Goal: Task Accomplishment & Management: Use online tool/utility

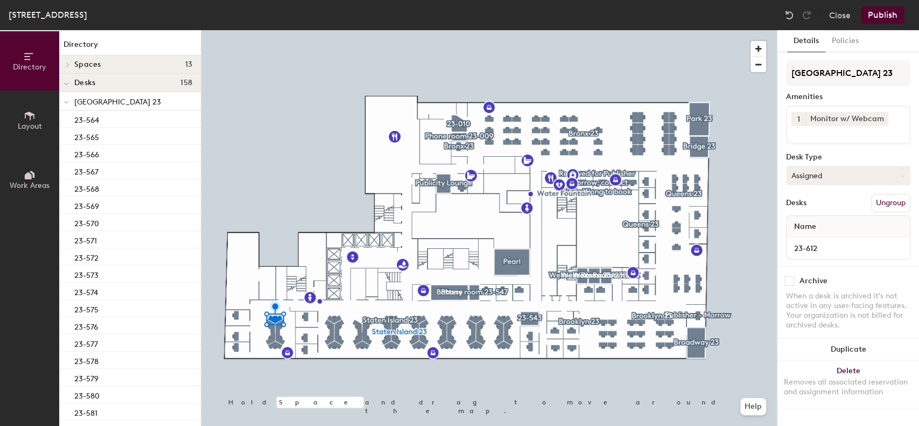
click at [826, 173] on button "Assigned" at bounding box center [848, 175] width 124 height 19
click at [816, 239] on div "Hoteled" at bounding box center [841, 241] width 108 height 16
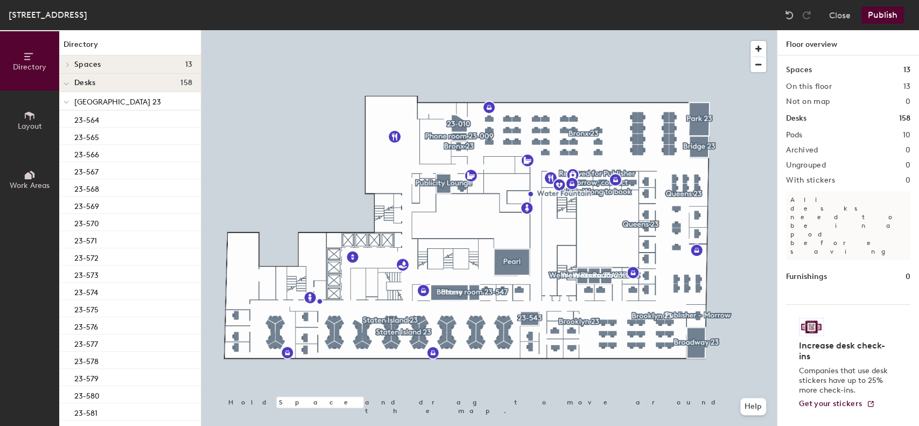
click at [889, 11] on button "Publish" at bounding box center [882, 14] width 43 height 17
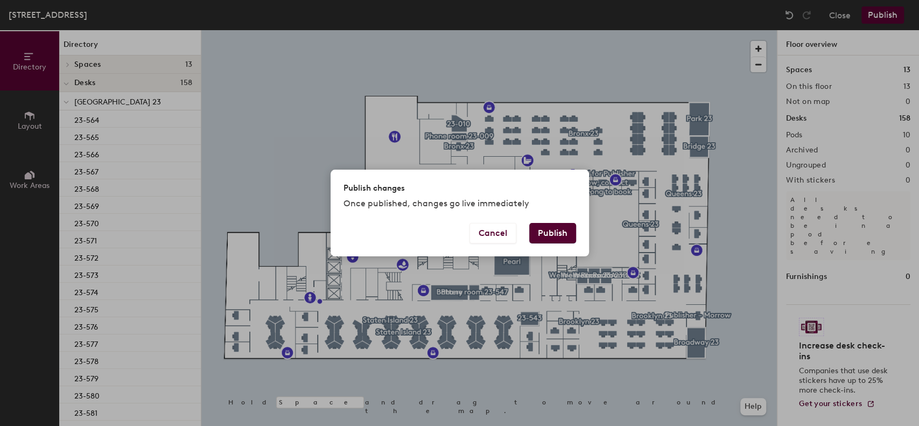
click at [564, 233] on button "Publish" at bounding box center [552, 233] width 47 height 20
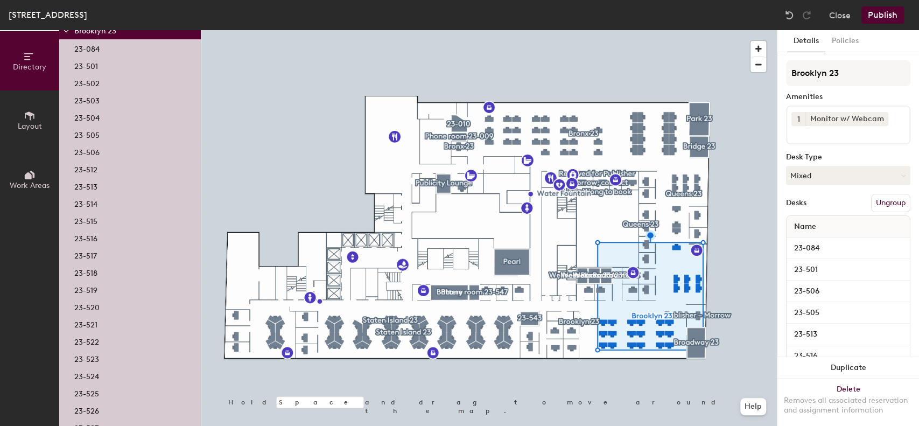
scroll to position [93, 0]
click at [114, 349] on div "23-523" at bounding box center [130, 354] width 142 height 17
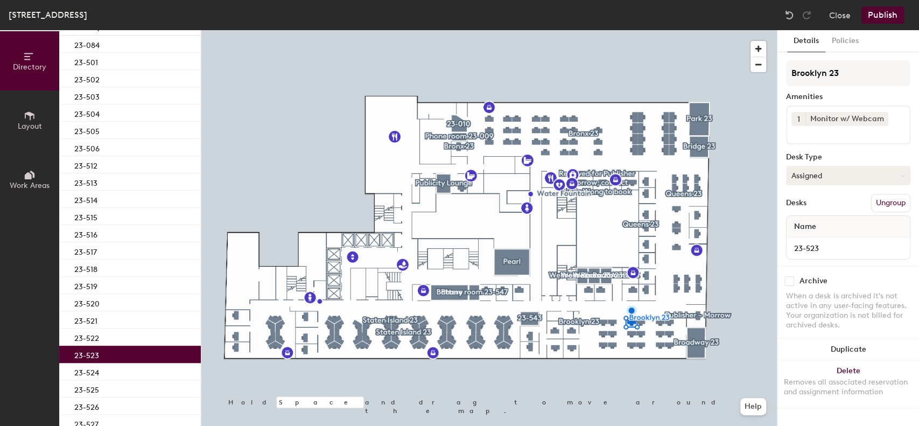
click at [816, 178] on button "Assigned" at bounding box center [848, 175] width 124 height 19
click at [818, 241] on div "Hoteled" at bounding box center [841, 241] width 108 height 16
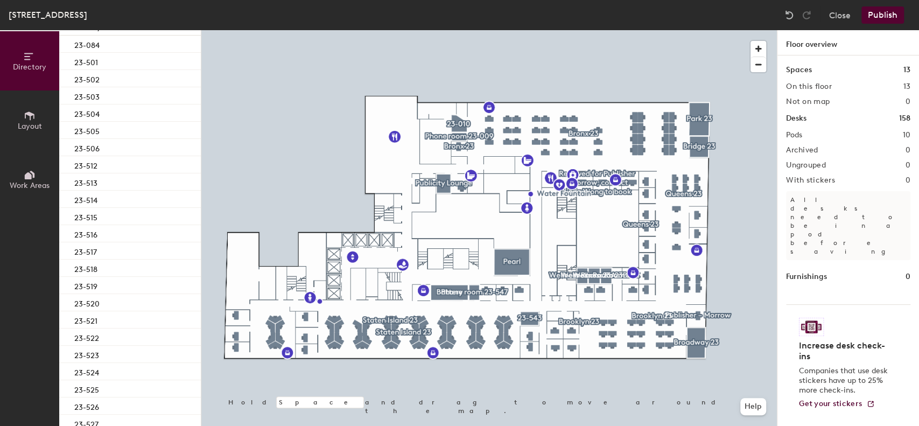
click at [881, 22] on button "Publish" at bounding box center [882, 14] width 43 height 17
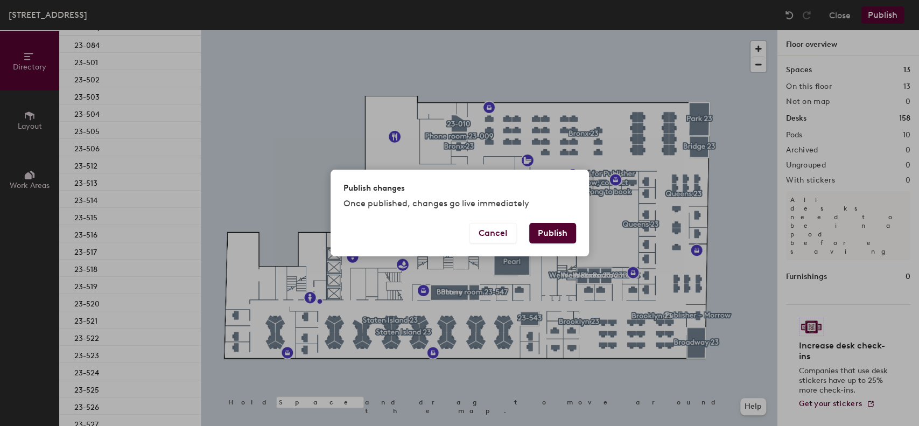
click at [560, 228] on button "Publish" at bounding box center [552, 233] width 47 height 20
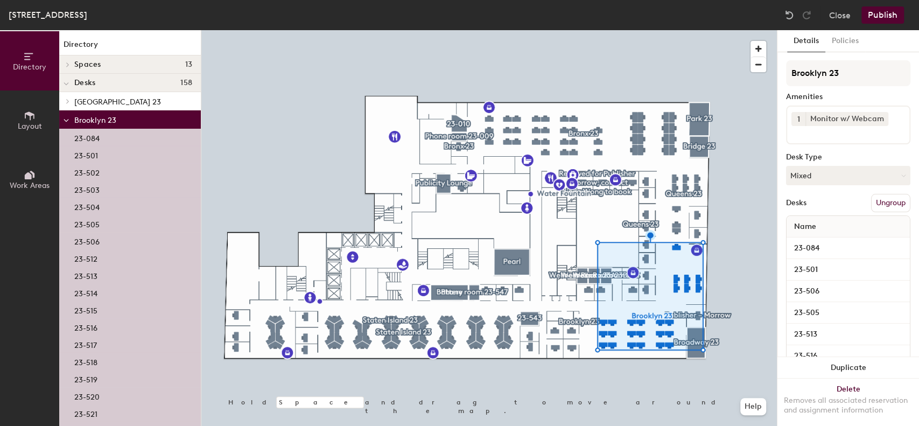
click at [109, 157] on div "23-501" at bounding box center [130, 154] width 142 height 17
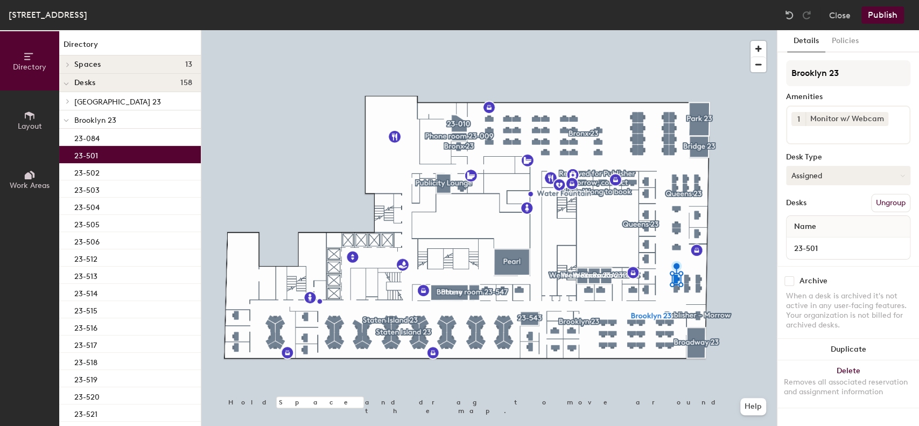
click at [839, 171] on button "Assigned" at bounding box center [848, 175] width 124 height 19
click at [818, 241] on div "Hoteled" at bounding box center [841, 241] width 108 height 16
click at [895, 15] on button "Publish" at bounding box center [882, 14] width 43 height 17
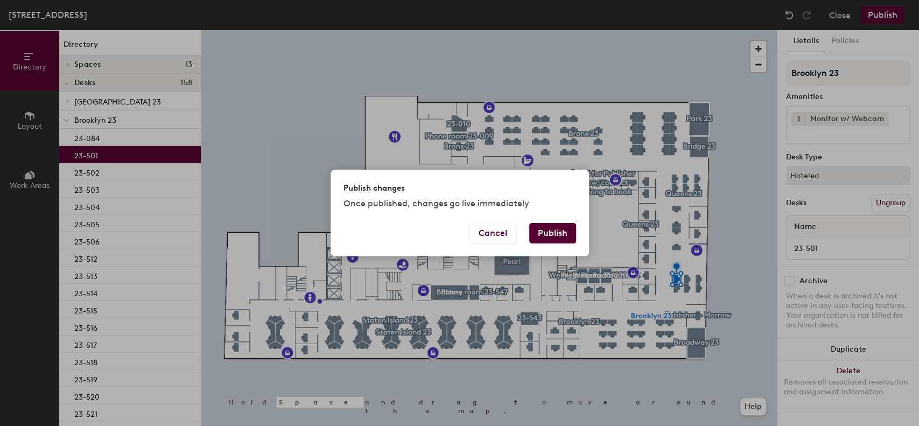
click at [557, 228] on button "Publish" at bounding box center [552, 233] width 47 height 20
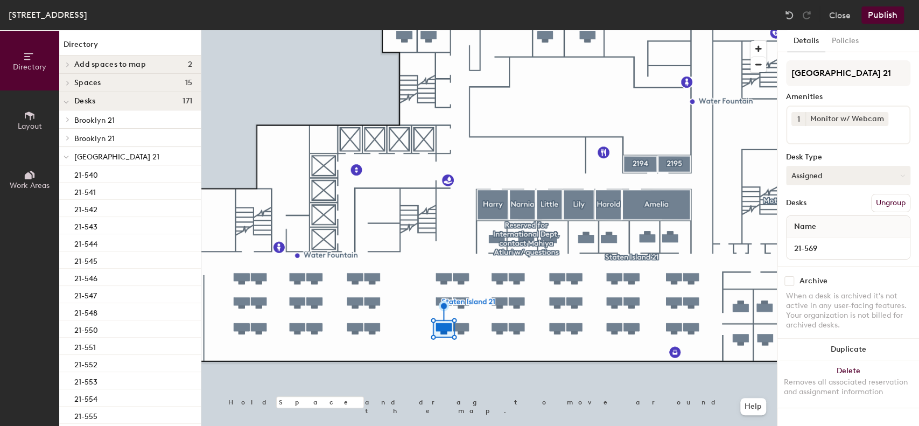
click at [824, 175] on button "Assigned" at bounding box center [848, 175] width 124 height 19
click at [816, 239] on div "Hoteled" at bounding box center [841, 241] width 108 height 16
click at [835, 178] on button "Assigned" at bounding box center [848, 175] width 124 height 19
click at [813, 239] on div "Hoteled" at bounding box center [841, 241] width 108 height 16
click at [880, 10] on button "Publish" at bounding box center [882, 14] width 43 height 17
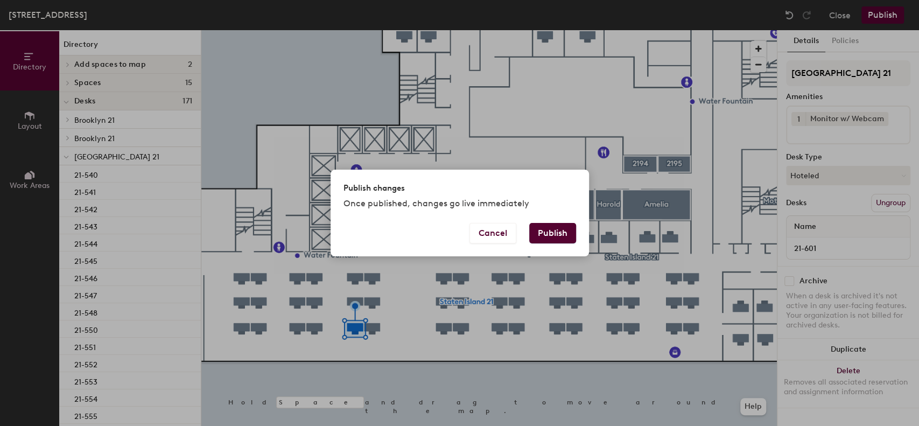
click at [568, 229] on button "Publish" at bounding box center [552, 233] width 47 height 20
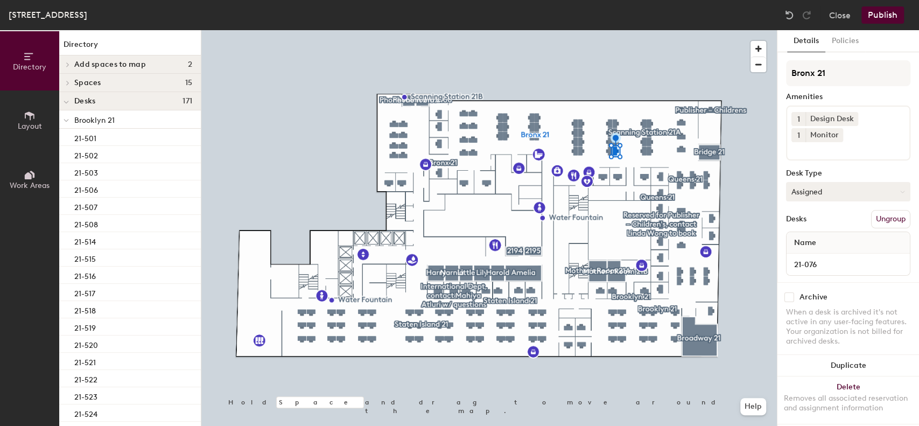
click at [833, 189] on button "Assigned" at bounding box center [848, 191] width 124 height 19
click at [816, 254] on div "Hoteled" at bounding box center [841, 257] width 108 height 16
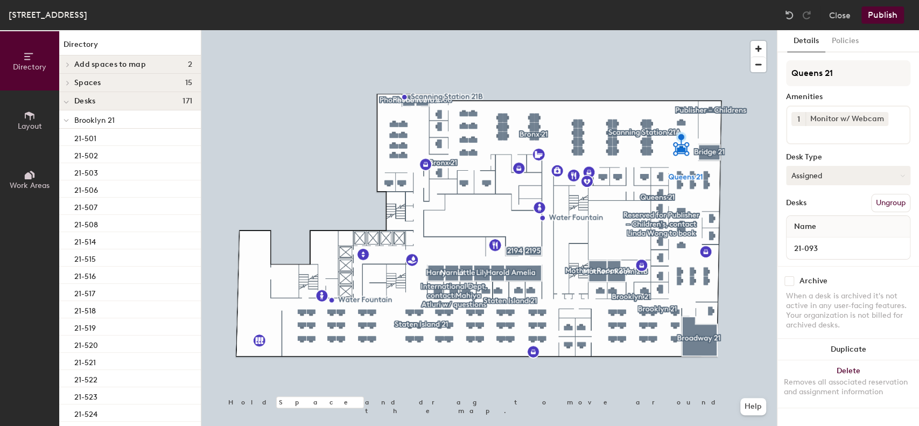
click at [803, 181] on button "Assigned" at bounding box center [848, 175] width 124 height 19
click at [813, 241] on div "Hoteled" at bounding box center [841, 241] width 108 height 16
click at [815, 176] on button "Assigned" at bounding box center [848, 175] width 124 height 19
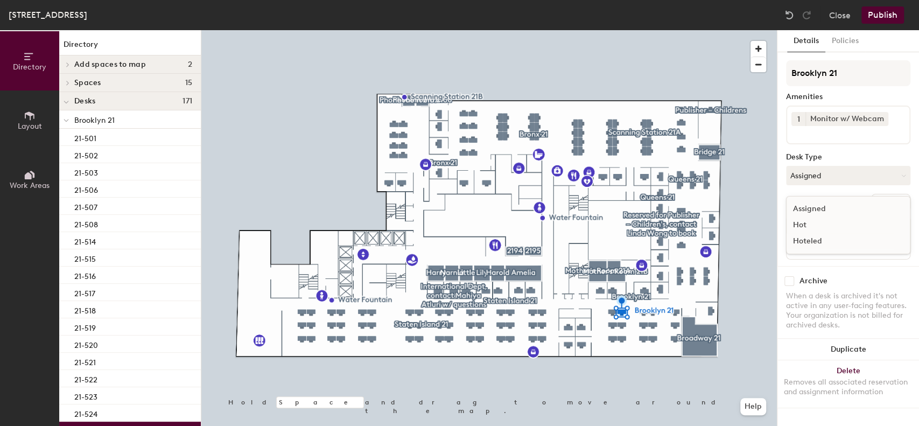
click at [818, 239] on div "Hoteled" at bounding box center [841, 241] width 108 height 16
click at [824, 179] on button "Assigned" at bounding box center [848, 175] width 124 height 19
click at [819, 236] on div "Hoteled" at bounding box center [841, 241] width 108 height 16
click at [891, 24] on div "[STREET_ADDRESS] Close Publish" at bounding box center [459, 15] width 919 height 30
click at [889, 20] on button "Publish" at bounding box center [882, 14] width 43 height 17
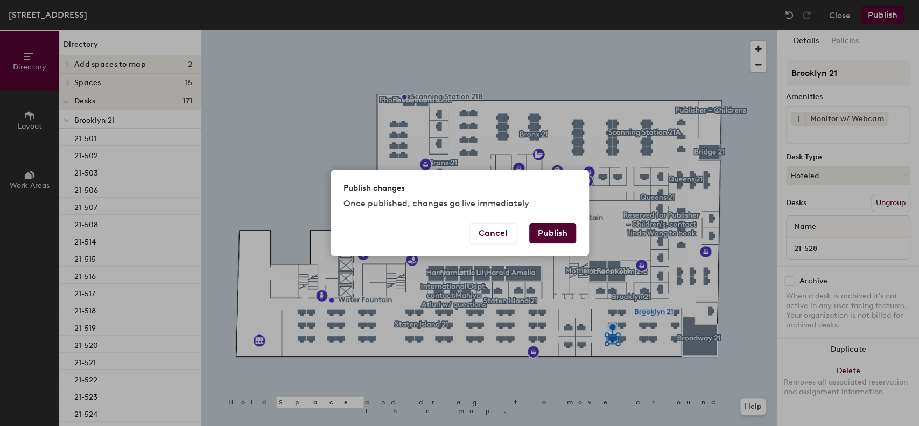
click at [551, 234] on button "Publish" at bounding box center [552, 233] width 47 height 20
